Goal: Find specific page/section: Find specific page/section

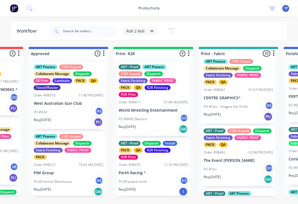
scroll to position [531, 0]
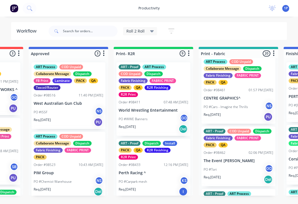
click at [253, 105] on div "PO #Cars - Imagine the Thrills NS" at bounding box center [239, 107] width 70 height 10
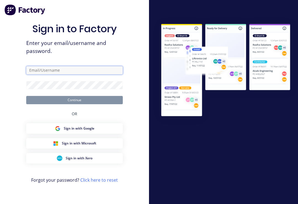
click at [41, 72] on input "text" at bounding box center [74, 70] width 97 height 8
type input "[EMAIL_ADDRESS][DOMAIN_NAME]"
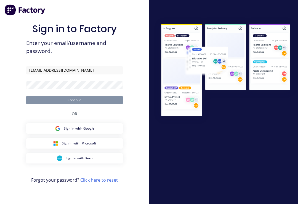
click at [75, 104] on button "Continue" at bounding box center [74, 100] width 97 height 8
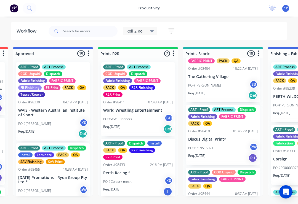
scroll to position [289, 0]
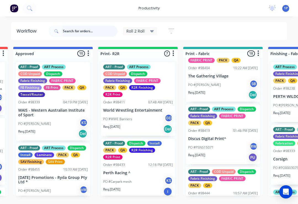
click at [94, 34] on input "text" at bounding box center [90, 31] width 55 height 11
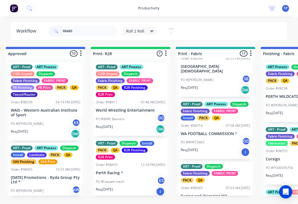
scroll to position [37, 0]
click at [92, 31] on input "98480" at bounding box center [90, 31] width 55 height 11
click at [97, 33] on input "98480" at bounding box center [90, 31] width 55 height 11
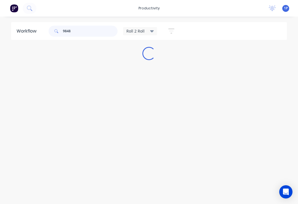
scroll to position [0, 0]
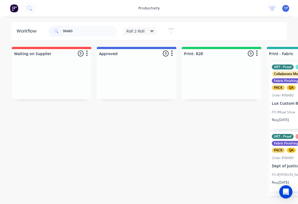
click at [282, 75] on div "Collaborate Message" at bounding box center [291, 74] width 38 height 5
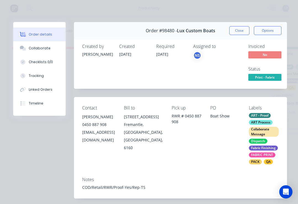
click at [29, 52] on button "Collaborate" at bounding box center [39, 48] width 52 height 14
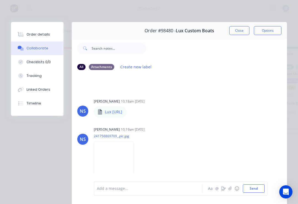
scroll to position [10, 0]
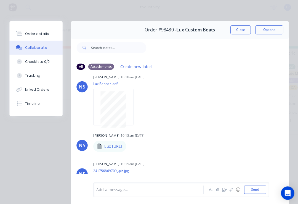
click at [232, 30] on button "Close" at bounding box center [239, 30] width 20 height 9
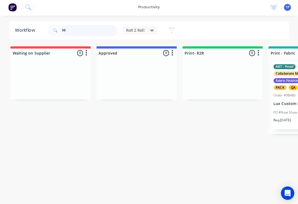
type input "9"
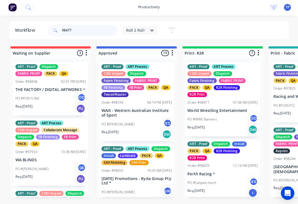
type input "98477"
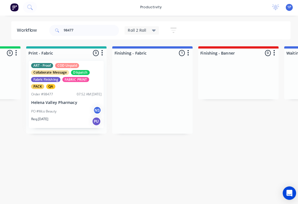
scroll to position [0, 241]
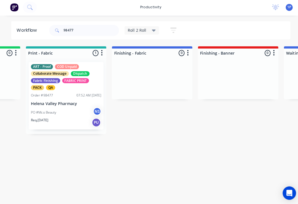
click at [48, 93] on div "Order #98477" at bounding box center [42, 95] width 22 height 5
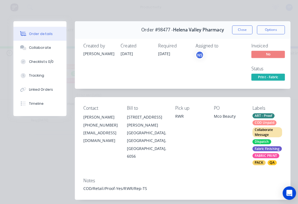
click at [29, 46] on div "Collaborate" at bounding box center [40, 48] width 22 height 5
